Goal: Information Seeking & Learning: Learn about a topic

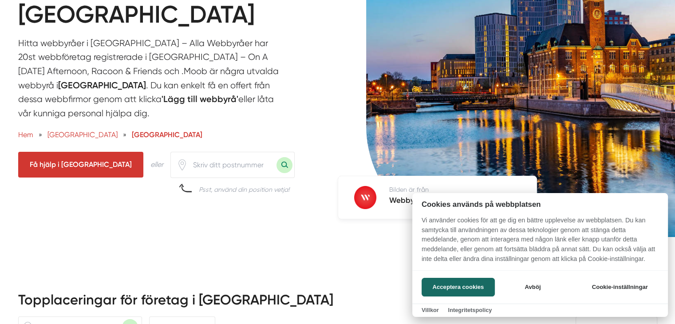
scroll to position [133, 0]
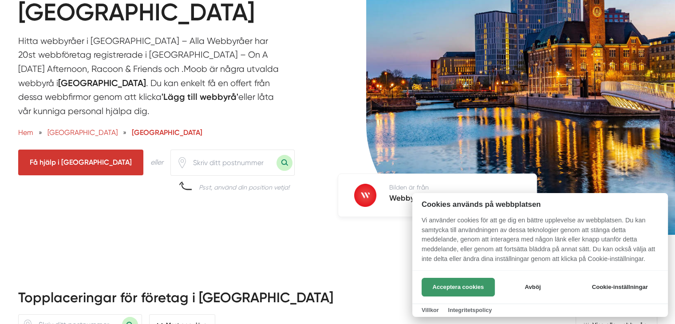
click at [464, 281] on button "Acceptera cookies" at bounding box center [458, 287] width 73 height 19
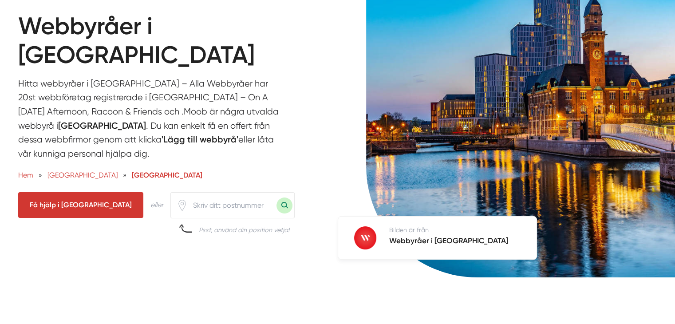
scroll to position [89, 0]
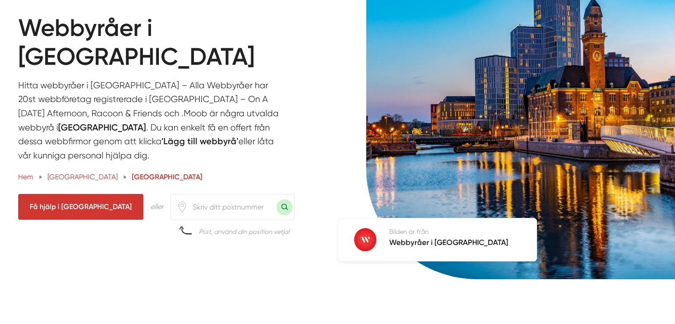
click at [188, 197] on input "number" at bounding box center [232, 207] width 89 height 20
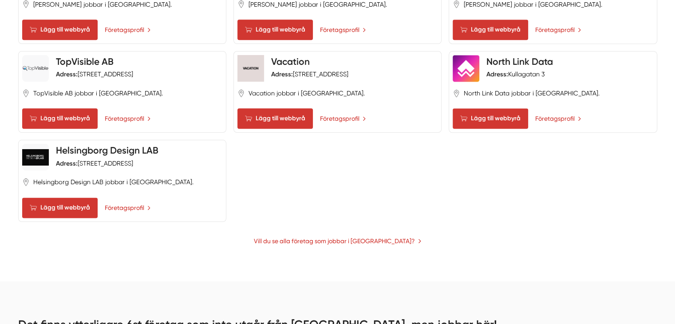
scroll to position [1110, 0]
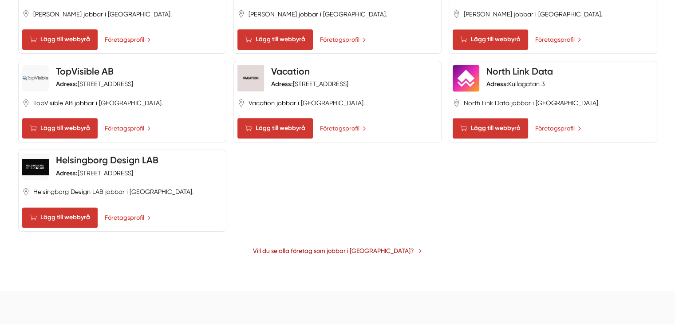
click at [360, 246] on link "Vill du se alla företag som jobbar i [GEOGRAPHIC_DATA]?" at bounding box center [337, 251] width 169 height 10
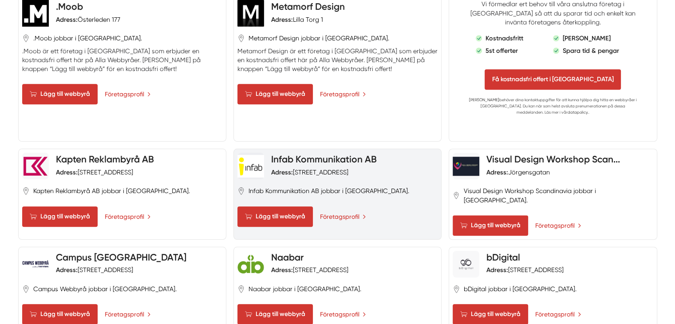
scroll to position [622, 0]
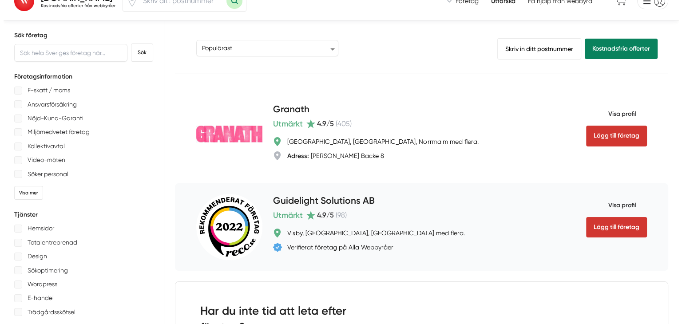
scroll to position [44, 0]
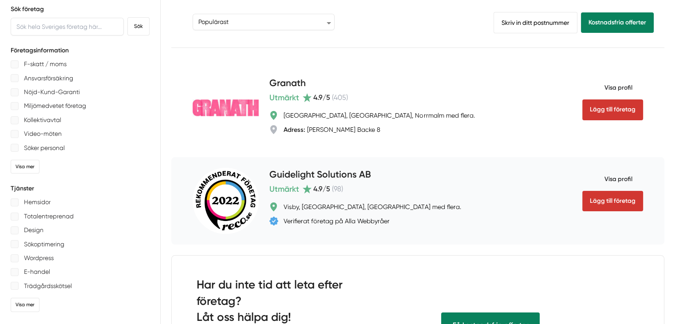
click at [280, 173] on h4 "Guidelight Solutions AB" at bounding box center [320, 175] width 102 height 15
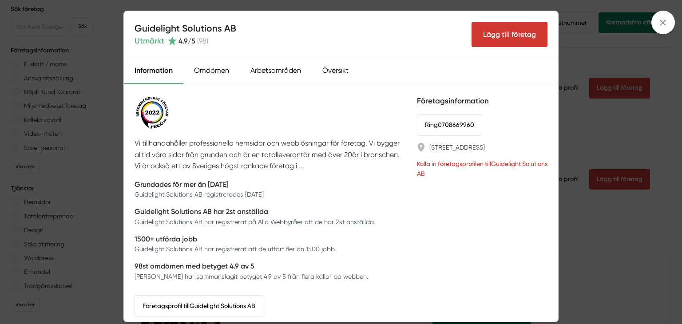
scroll to position [12, 0]
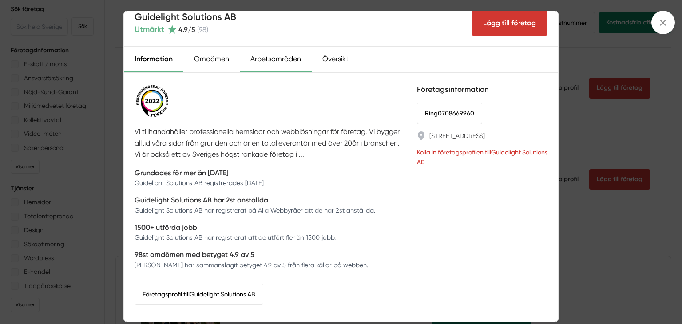
click at [254, 62] on div "Arbetsområden" at bounding box center [276, 60] width 72 height 26
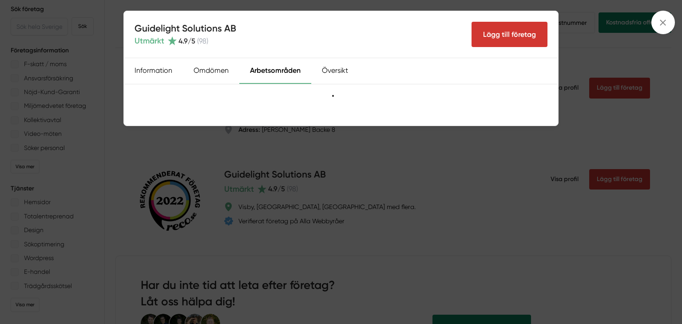
scroll to position [0, 0]
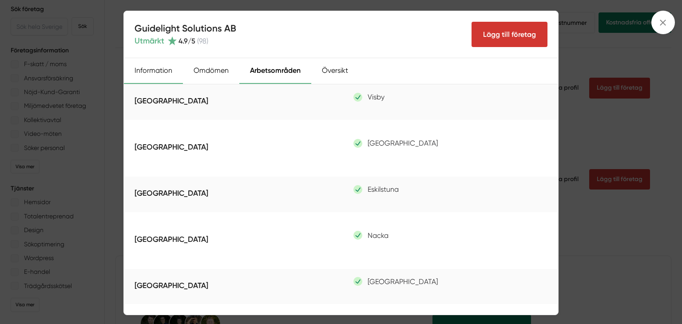
click at [150, 68] on div "Information" at bounding box center [153, 71] width 59 height 26
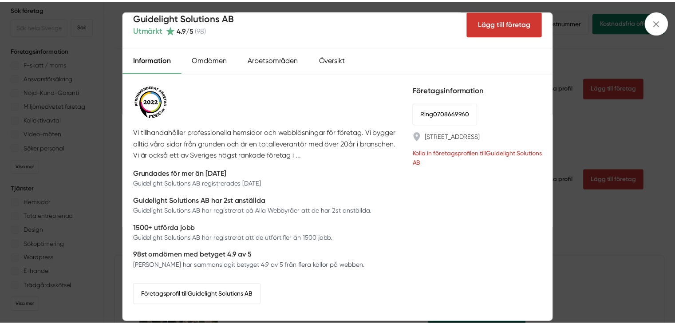
scroll to position [12, 0]
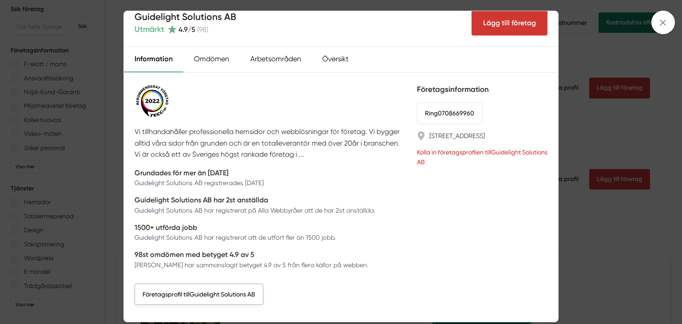
click at [202, 294] on link "Företagsprofil till Guidelight Solutions AB" at bounding box center [199, 294] width 129 height 21
click at [567, 232] on div "Guidelight Solutions AB Utmärkt 4.9 /5 ( 98 ) Lägg till företag Information Omd…" at bounding box center [341, 162] width 682 height 324
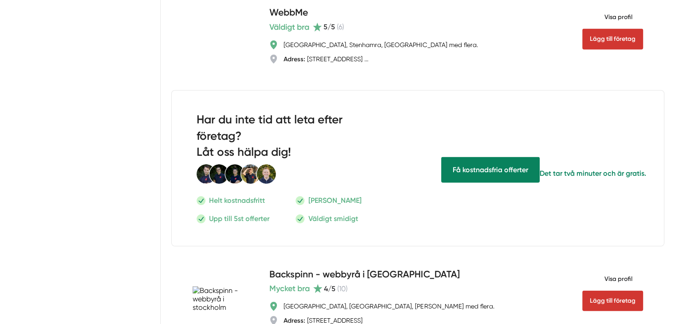
scroll to position [1909, 0]
